Goal: Task Accomplishment & Management: Manage account settings

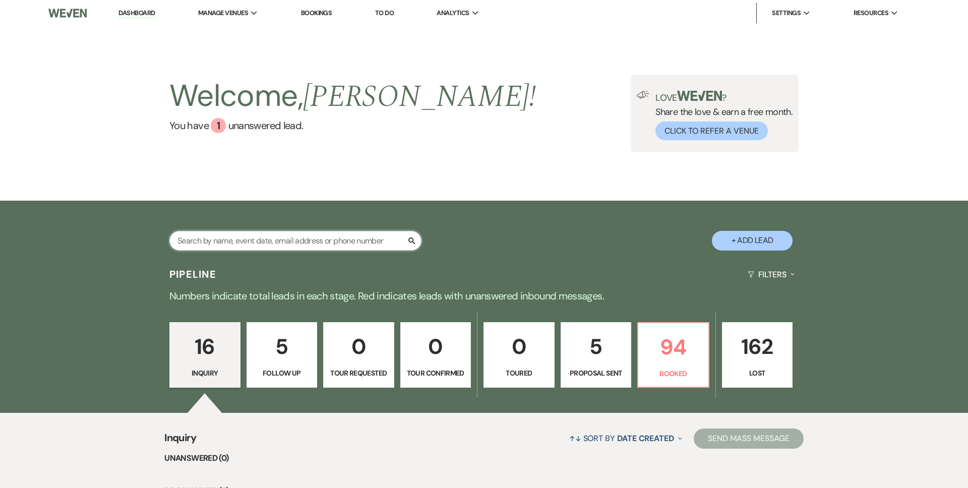
click at [221, 237] on input "text" at bounding box center [295, 241] width 252 height 20
type input "ama"
select select "8"
select select "6"
select select "8"
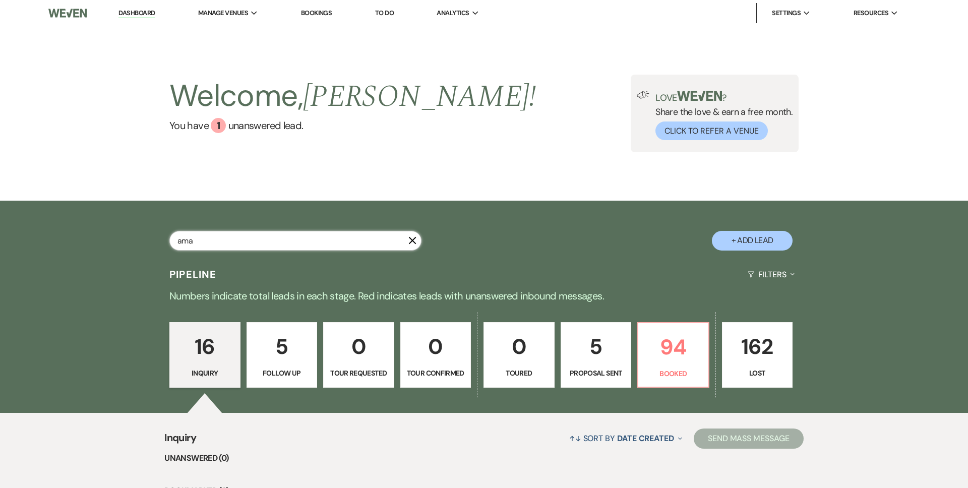
select select "8"
select select "7"
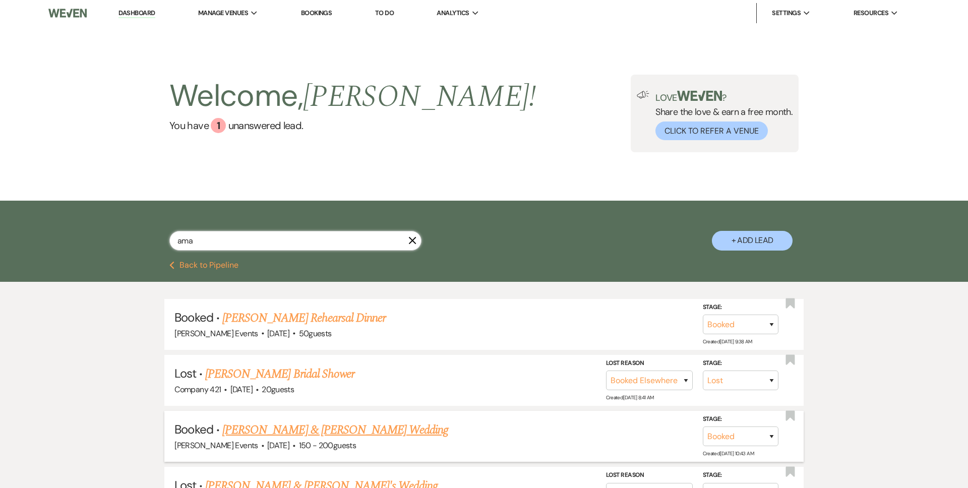
type input "ama"
click at [250, 426] on link "Jason Lynch & Amanda Walker's Wedding" at bounding box center [335, 430] width 226 height 18
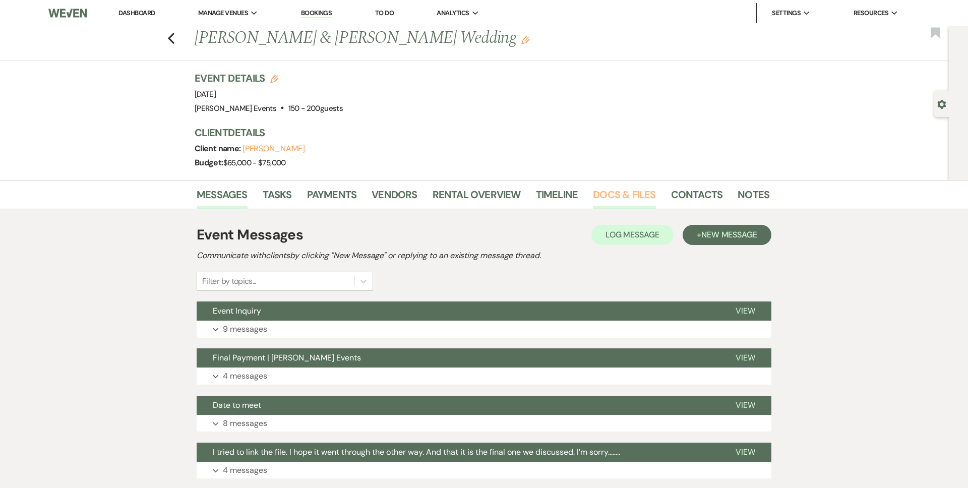
click at [619, 196] on link "Docs & Files" at bounding box center [624, 198] width 63 height 22
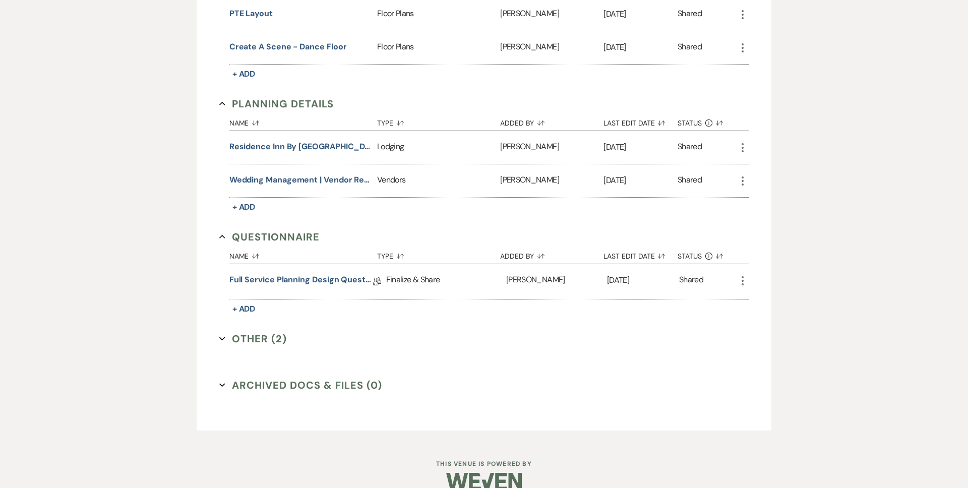
scroll to position [588, 0]
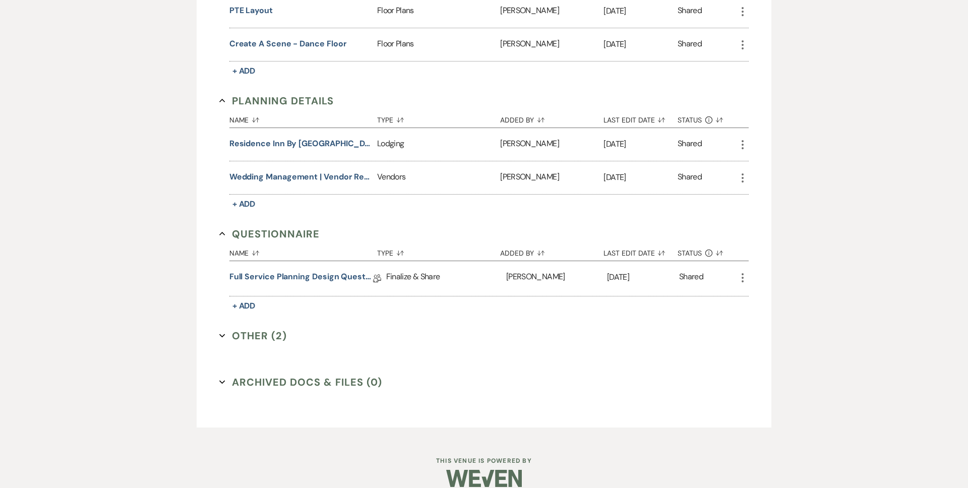
click at [255, 341] on button "Other (2) Expand" at bounding box center [253, 335] width 68 height 15
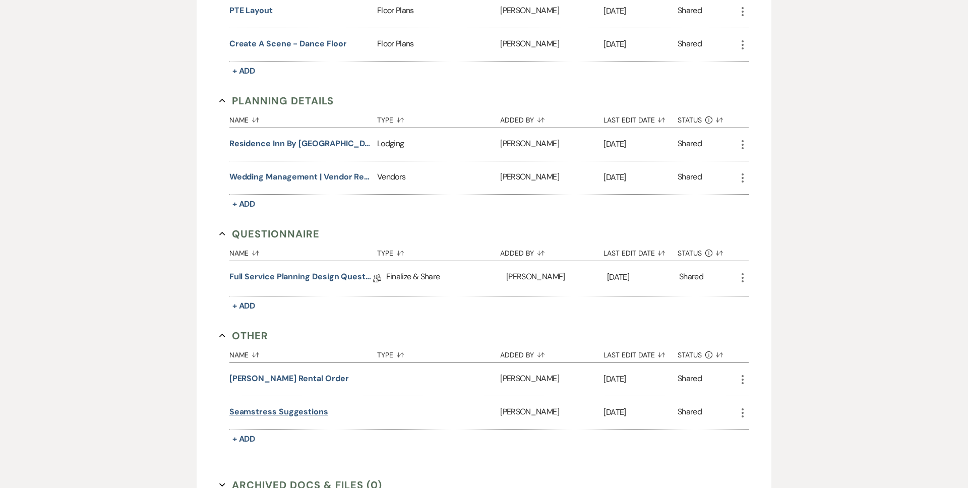
click at [273, 412] on button "Seamstress Suggestions" at bounding box center [278, 412] width 99 height 12
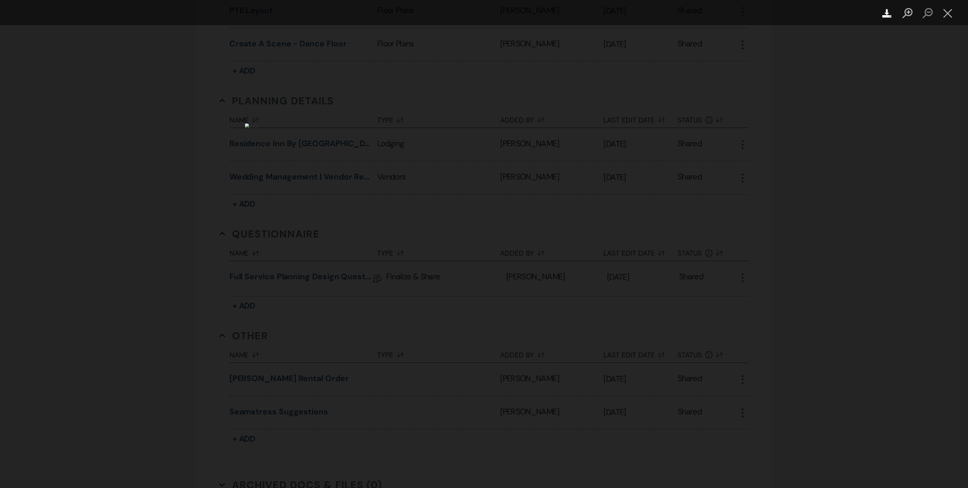
click at [890, 14] on icon "Download" at bounding box center [887, 14] width 10 height 10
click at [945, 11] on button "Close lightbox" at bounding box center [948, 14] width 20 height 18
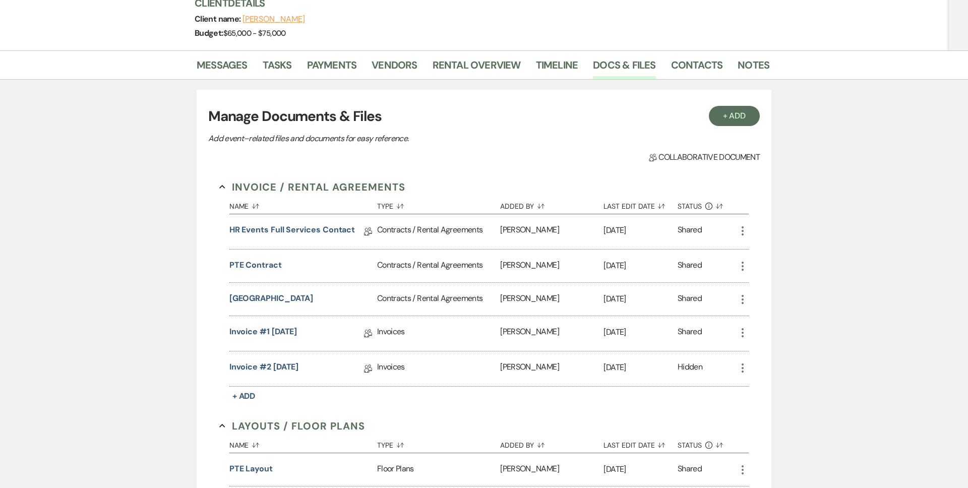
scroll to position [0, 0]
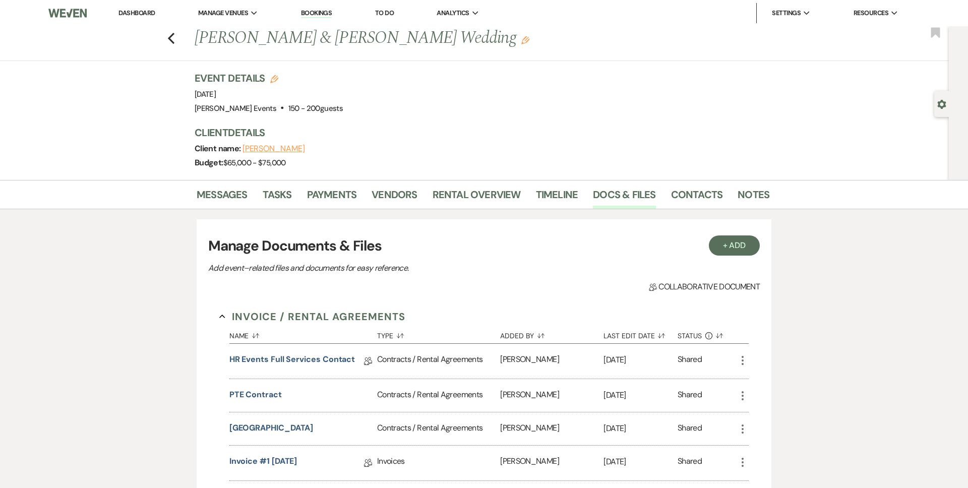
click at [137, 14] on link "Dashboard" at bounding box center [136, 13] width 36 height 9
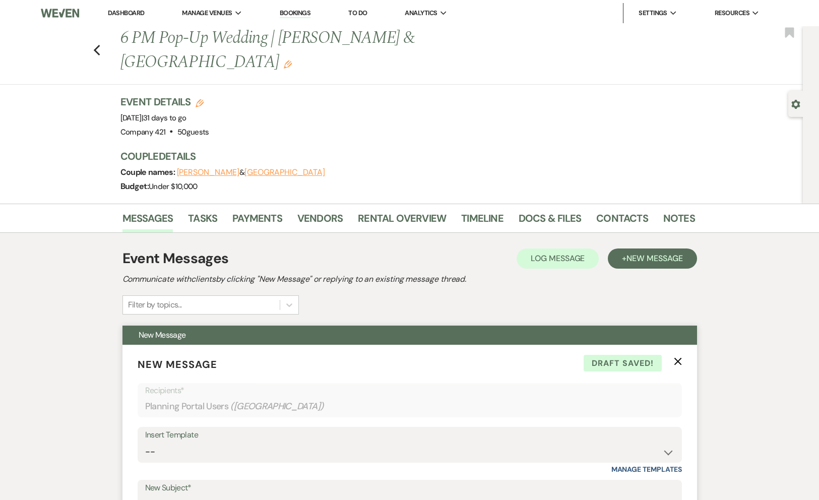
click at [680, 357] on icon "X" at bounding box center [678, 361] width 8 height 8
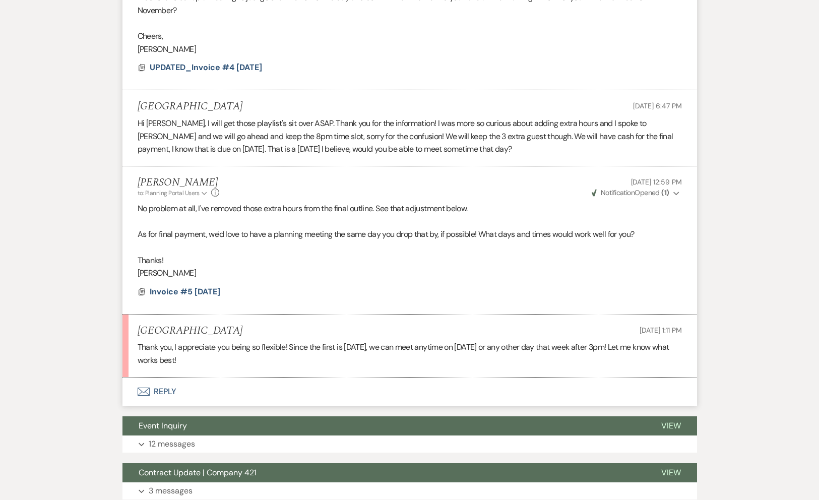
scroll to position [924, 0]
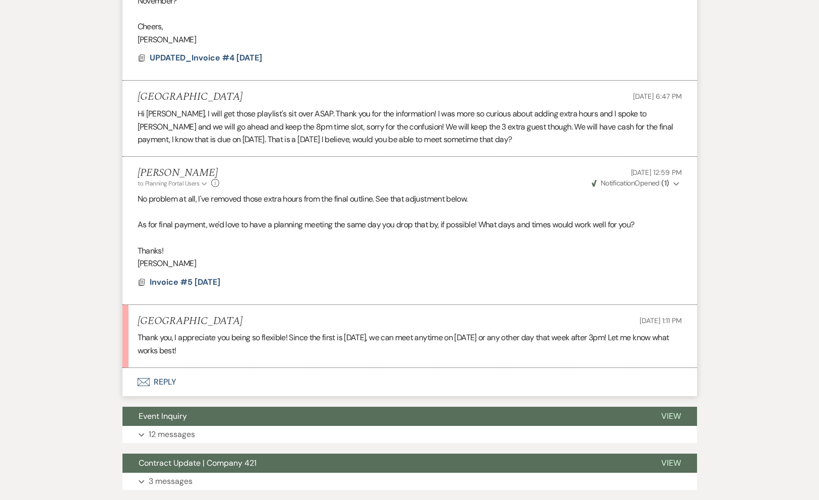
click at [168, 368] on button "Envelope Reply" at bounding box center [410, 382] width 575 height 28
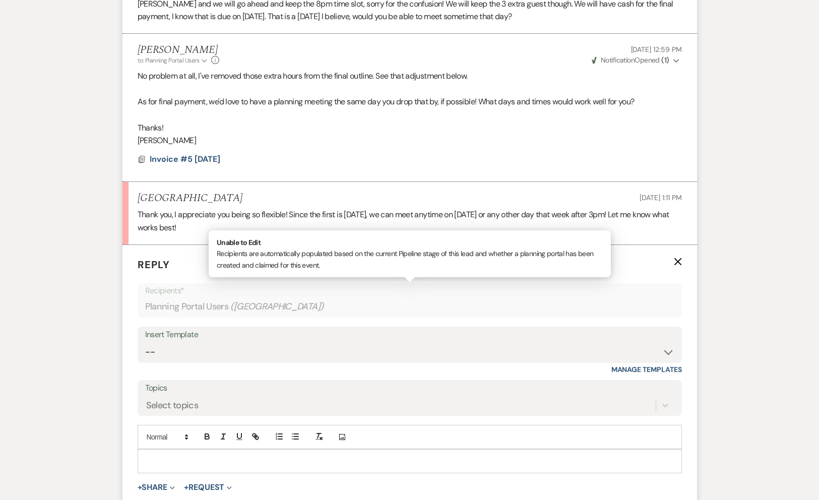
scroll to position [1171, 0]
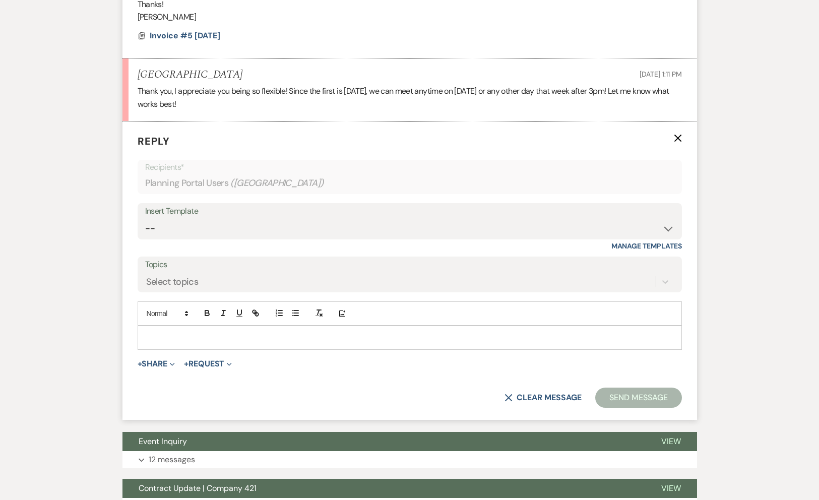
click at [197, 332] on p at bounding box center [410, 337] width 528 height 11
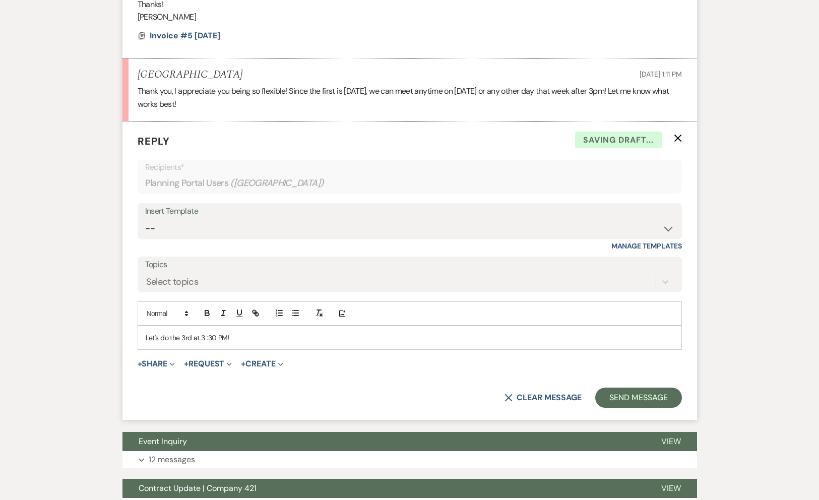
click at [205, 332] on p "Let's do the 3rd at 3 :30 PM!" at bounding box center [410, 337] width 528 height 11
click at [234, 332] on p "Let's do the 3rd at 3 :30 PM!" at bounding box center [410, 337] width 528 height 11
click at [440, 332] on p "Let's do the 3rd at 3 :30 PM. We'll go over the timeline for the wedding and de…" at bounding box center [410, 337] width 528 height 11
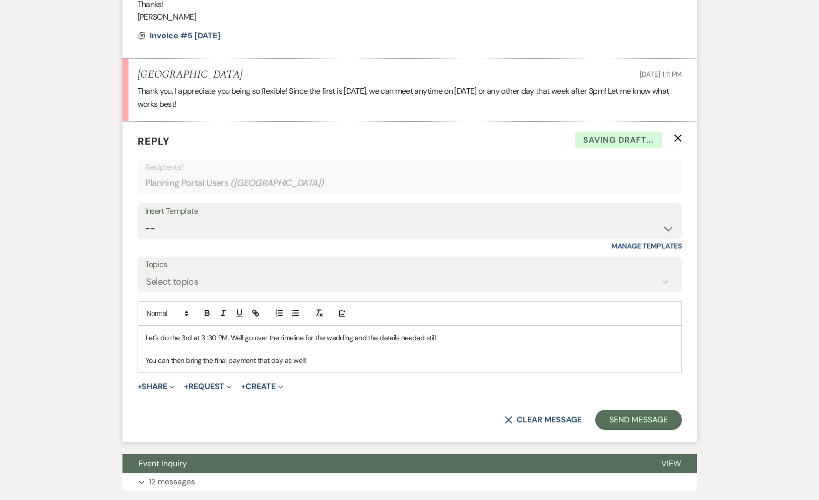
click at [326, 355] on p "You can then bring the final payment that day as well!" at bounding box center [410, 360] width 528 height 11
click at [641, 410] on button "Send Message" at bounding box center [638, 420] width 86 height 20
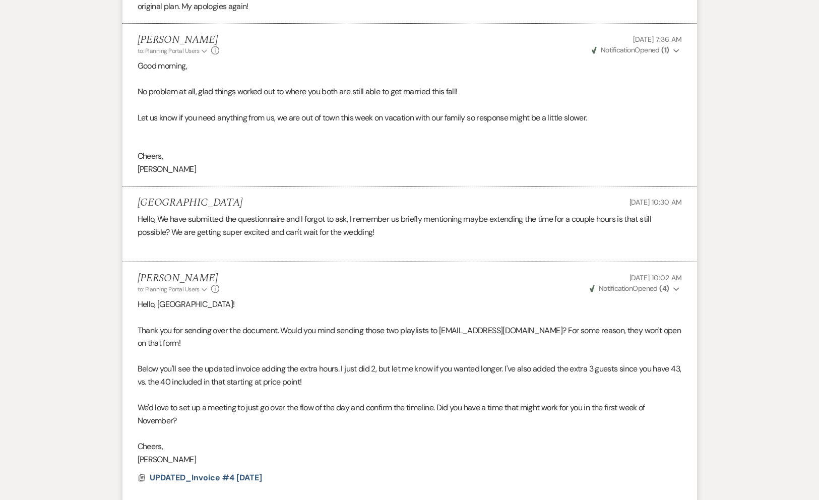
scroll to position [0, 0]
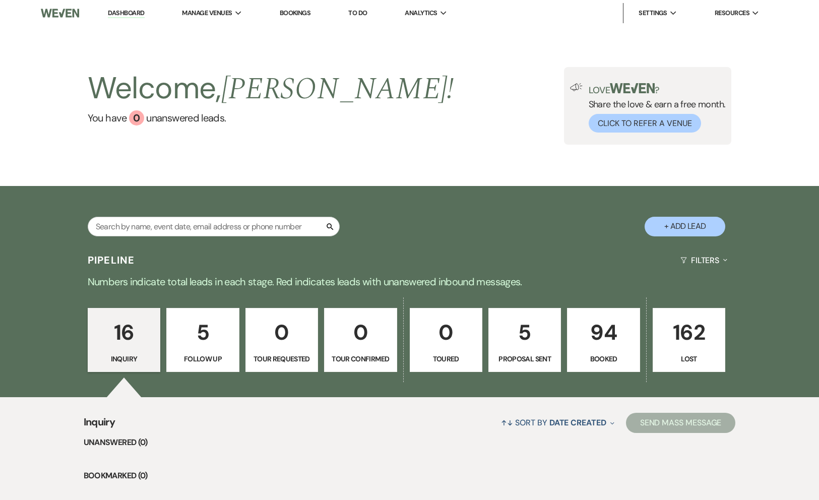
click at [606, 338] on p "94" at bounding box center [603, 333] width 59 height 34
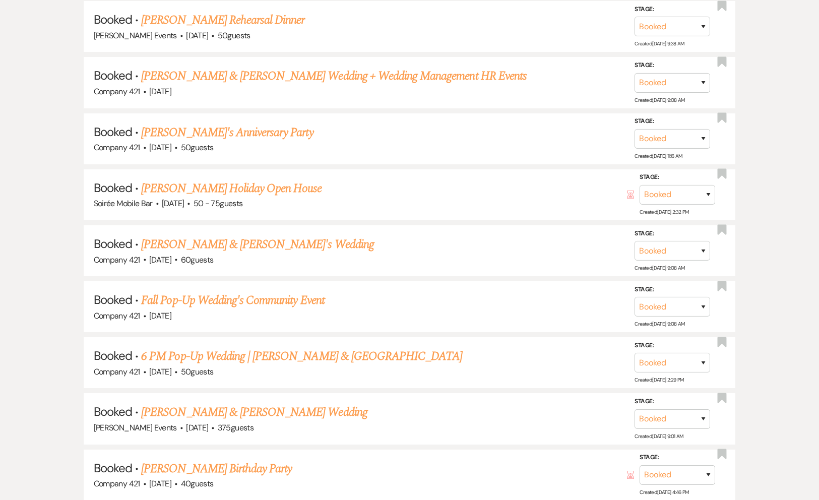
scroll to position [576, 0]
click at [310, 354] on link "6 PM Pop-Up Wedding | Kameron & London" at bounding box center [301, 355] width 321 height 18
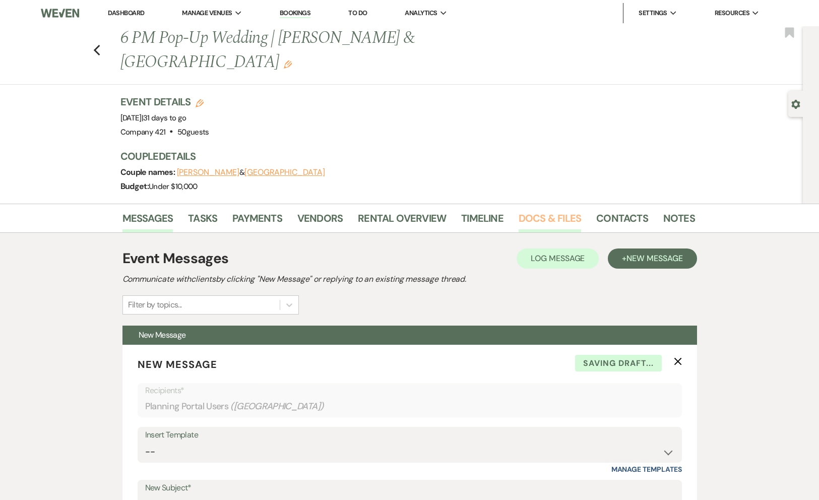
click at [545, 210] on link "Docs & Files" at bounding box center [550, 221] width 63 height 22
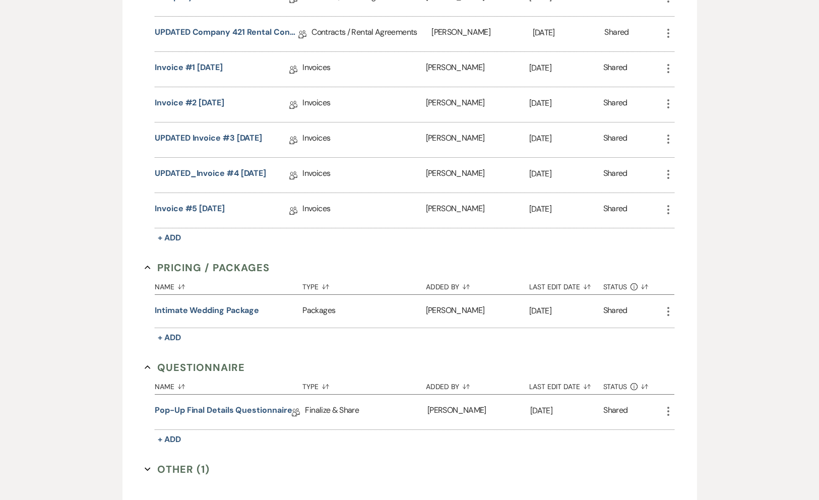
scroll to position [390, 0]
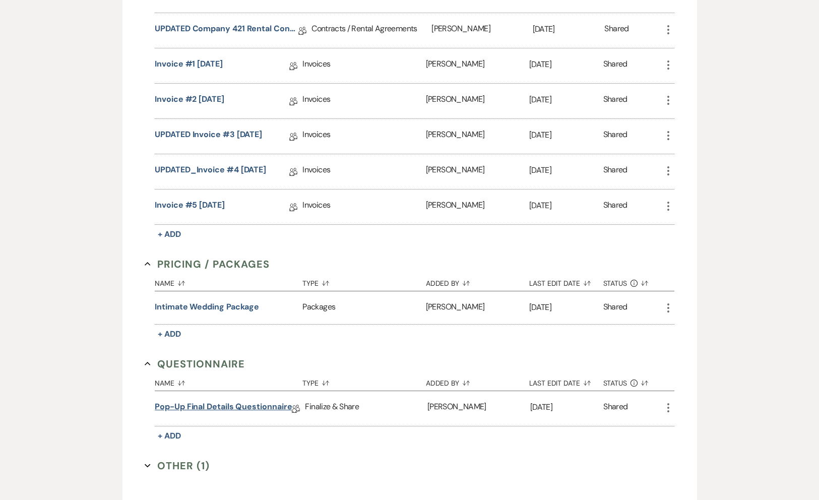
click at [246, 401] on link "Pop-up Final Details Questionnaire" at bounding box center [223, 409] width 137 height 16
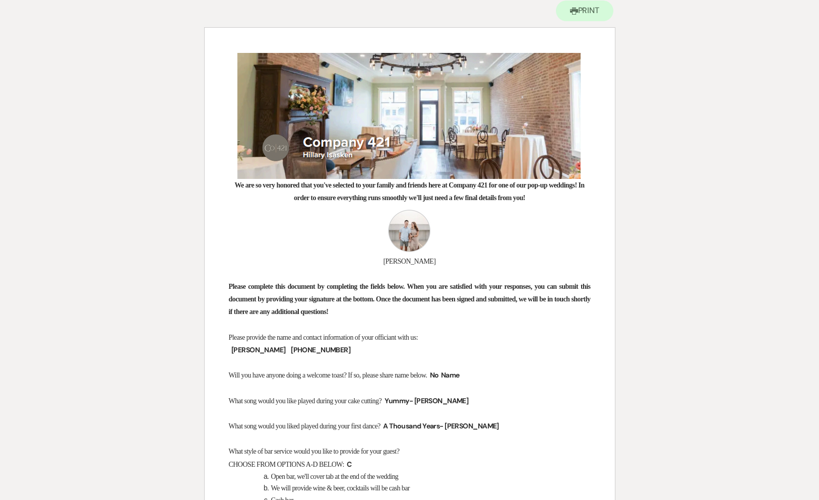
scroll to position [107, 0]
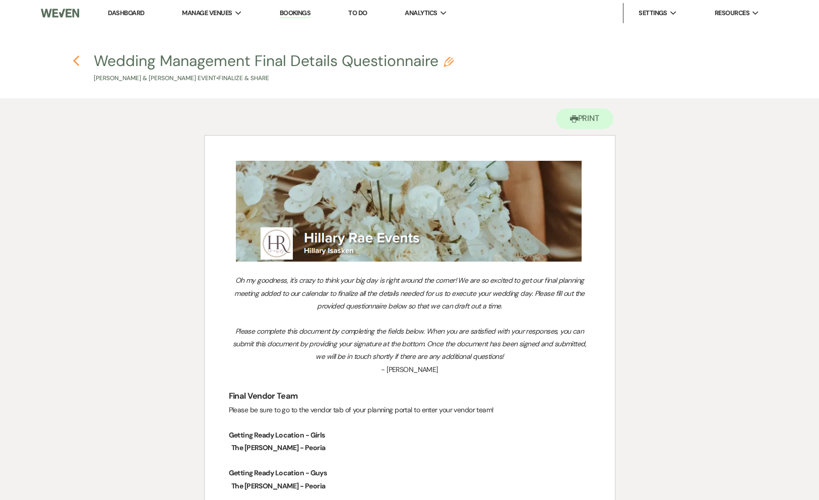
click at [77, 61] on icon "Previous" at bounding box center [77, 61] width 8 height 12
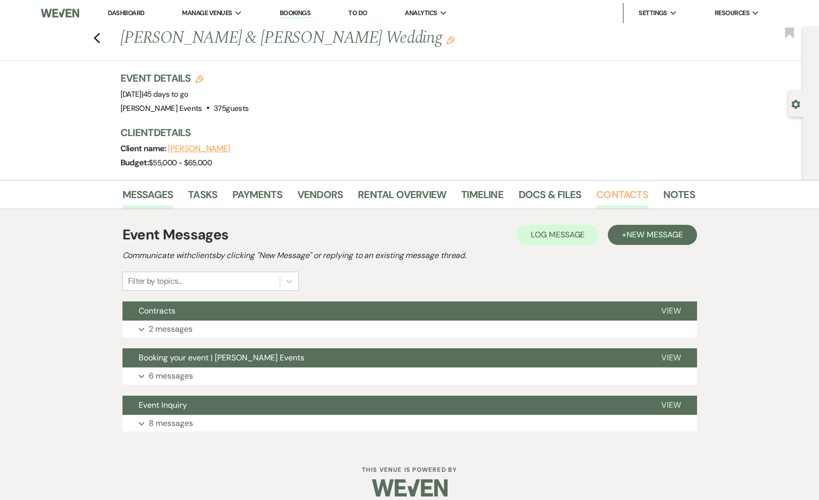
click at [602, 196] on link "Contacts" at bounding box center [622, 198] width 52 height 22
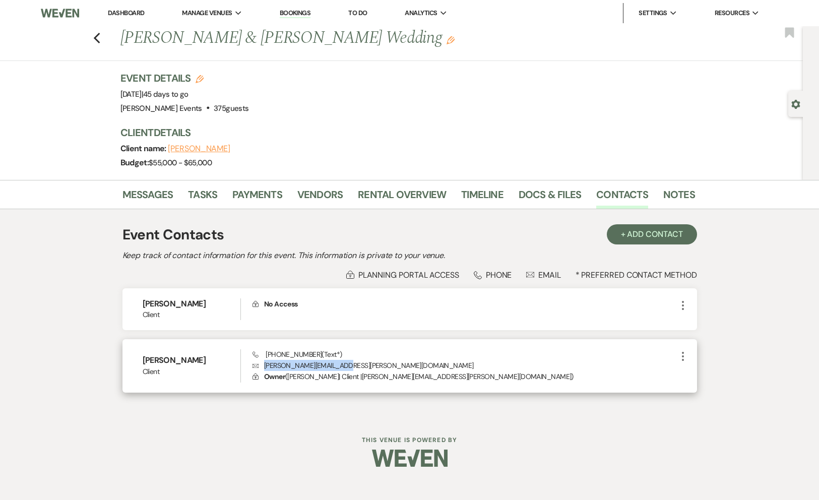
drag, startPoint x: 264, startPoint y: 366, endPoint x: 341, endPoint y: 364, distance: 77.7
click at [342, 365] on p "Envelope [EMAIL_ADDRESS][PERSON_NAME][DOMAIN_NAME]" at bounding box center [465, 365] width 424 height 11
copy p "[PERSON_NAME][EMAIL_ADDRESS][PERSON_NAME][DOMAIN_NAME]"
drag, startPoint x: 317, startPoint y: 355, endPoint x: 262, endPoint y: 352, distance: 55.0
click at [262, 352] on span "Phone [PHONE_NUMBER] (Text*)" at bounding box center [297, 354] width 89 height 9
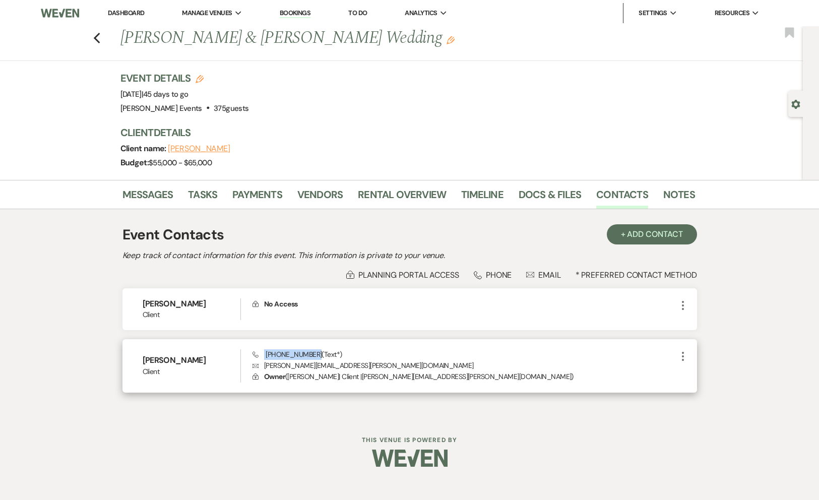
copy span "[PHONE_NUMBER]"
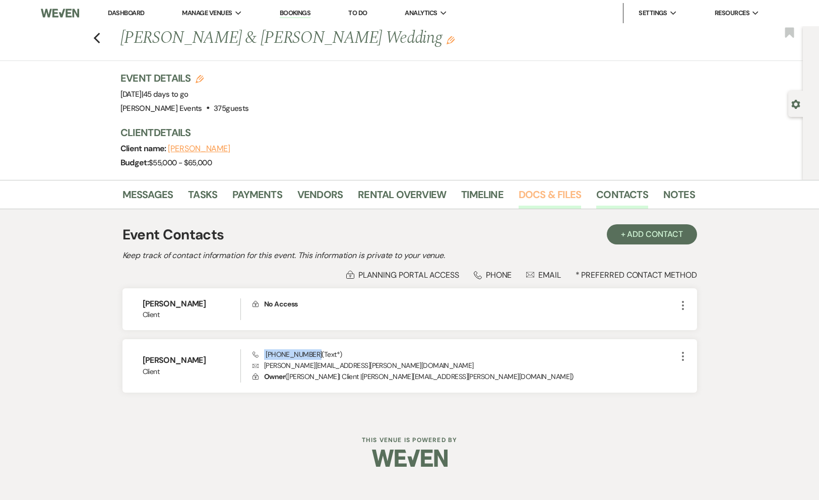
click at [519, 196] on link "Docs & Files" at bounding box center [550, 198] width 63 height 22
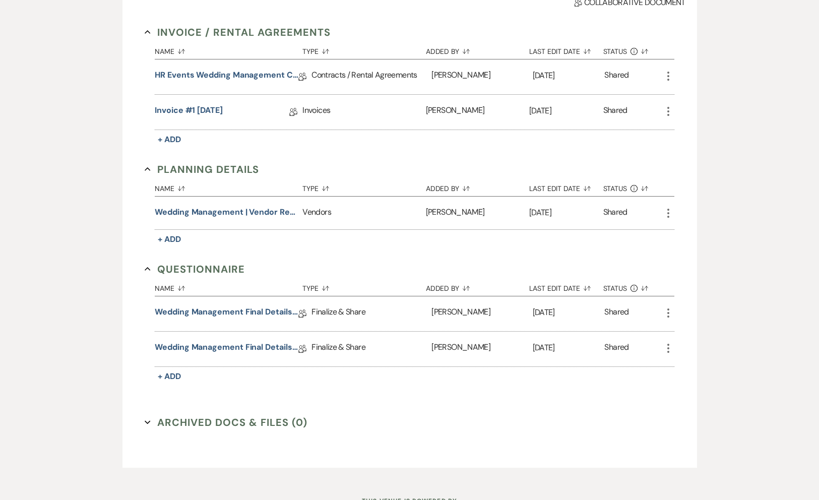
scroll to position [282, 0]
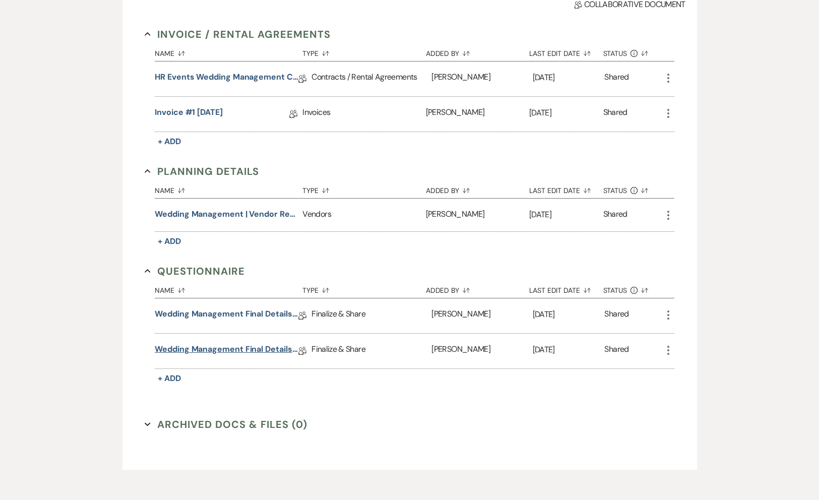
click at [231, 346] on link "Wedding Management Final Details Questionnaire" at bounding box center [227, 351] width 144 height 16
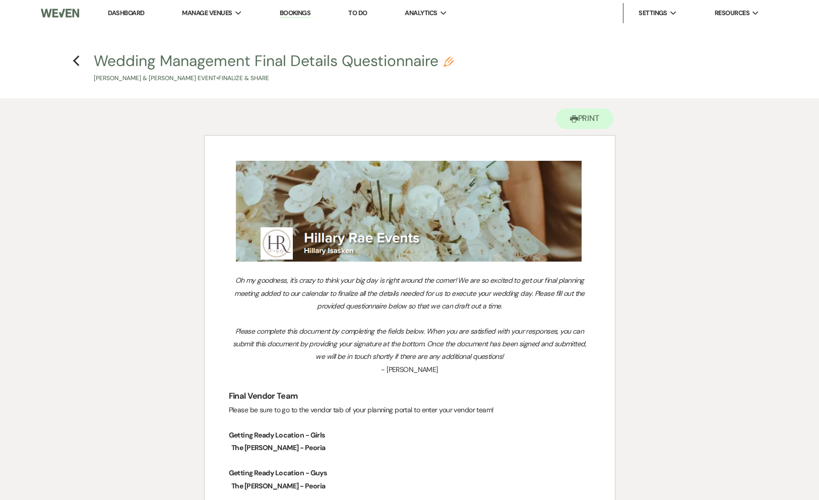
click at [81, 63] on h4 "Previous Wedding Management Final Details Questionnaire Pencil [PERSON_NAME] & …" at bounding box center [410, 66] width 726 height 33
click at [78, 62] on icon "Previous" at bounding box center [77, 61] width 8 height 12
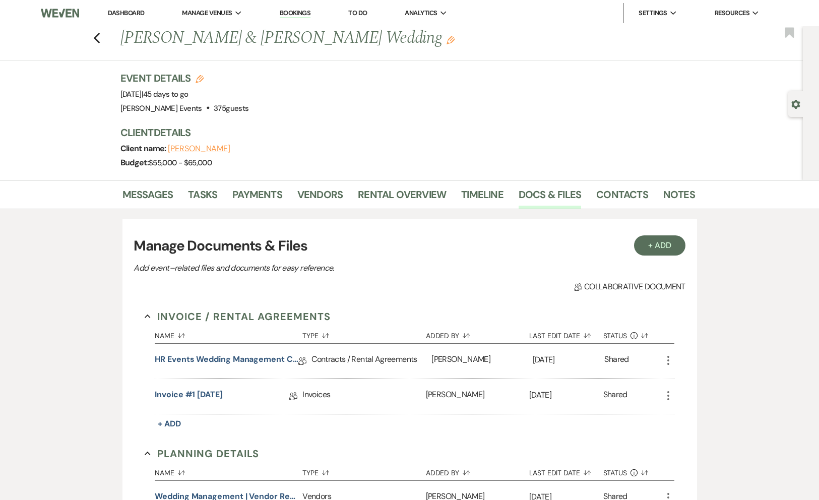
click at [132, 13] on link "Dashboard" at bounding box center [126, 13] width 36 height 9
